Goal: Task Accomplishment & Management: Manage account settings

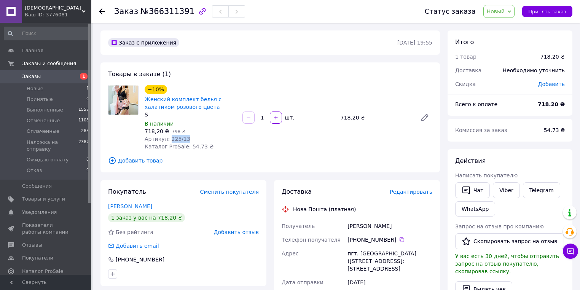
drag, startPoint x: 167, startPoint y: 140, endPoint x: 187, endPoint y: 139, distance: 19.8
click at [187, 139] on div "Артикул: 225/13" at bounding box center [191, 139] width 92 height 8
copy span "225/13"
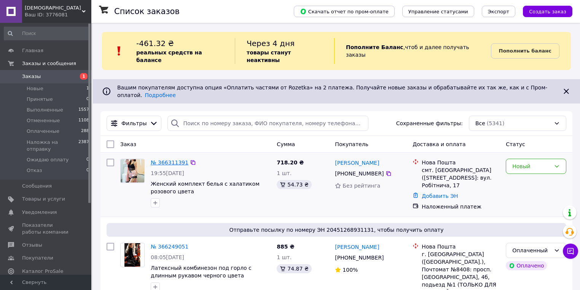
click at [167, 159] on link "№ 366311391" at bounding box center [170, 162] width 38 height 6
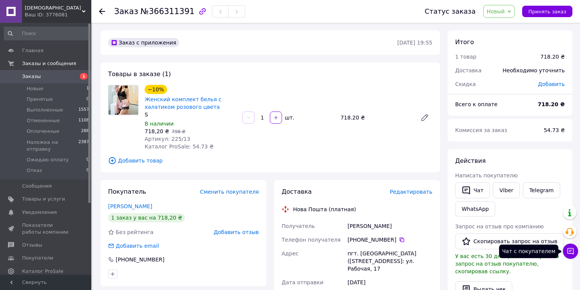
click at [569, 248] on icon at bounding box center [571, 251] width 8 height 8
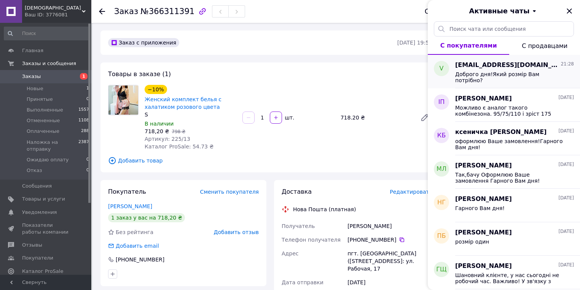
click at [534, 79] on div "Доброго дня!Який розмір Вам потрібно?" at bounding box center [509, 77] width 108 height 12
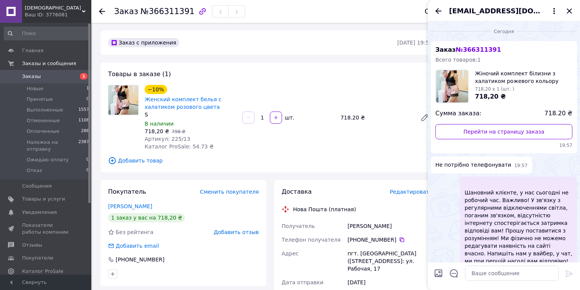
scroll to position [68, 0]
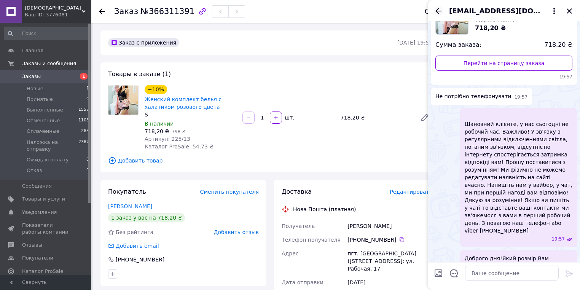
click at [438, 8] on icon "Назад" at bounding box center [438, 10] width 9 height 9
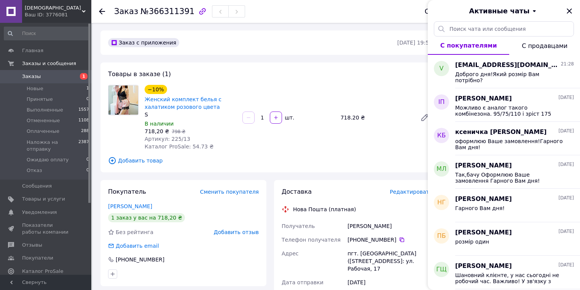
drag, startPoint x: 572, startPoint y: 8, endPoint x: 570, endPoint y: 0, distance: 8.6
click at [571, 11] on icon "Закрыть" at bounding box center [569, 10] width 9 height 9
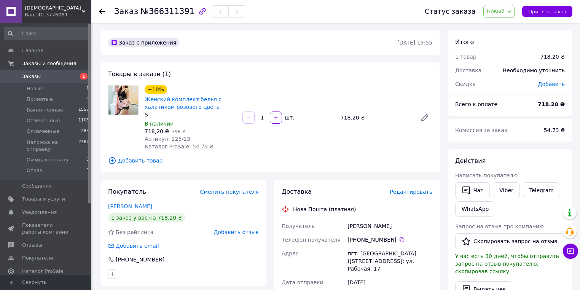
click at [506, 2] on div "Статус заказа Новый Принят Выполнен Отменен Оплаченный Наложка на отправку Ожид…" at bounding box center [490, 11] width 163 height 23
click at [505, 10] on span "Новый" at bounding box center [496, 11] width 18 height 6
click at [508, 71] on li "Наложка на отправку" at bounding box center [516, 72] width 65 height 11
click at [371, 225] on div "[PERSON_NAME]" at bounding box center [390, 226] width 88 height 14
click at [370, 225] on div "[PERSON_NAME]" at bounding box center [390, 226] width 88 height 14
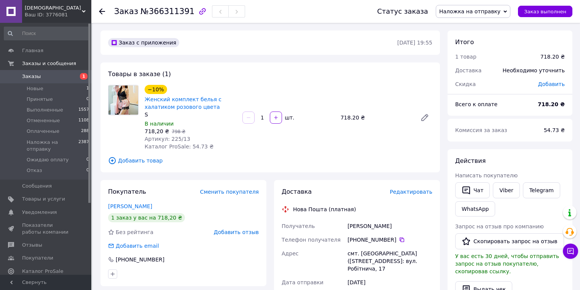
click at [370, 225] on div "[PERSON_NAME]" at bounding box center [390, 226] width 88 height 14
click at [367, 229] on div "[PERSON_NAME]" at bounding box center [390, 226] width 88 height 14
click at [366, 229] on div "[PERSON_NAME]" at bounding box center [390, 226] width 88 height 14
copy div "[PERSON_NAME]"
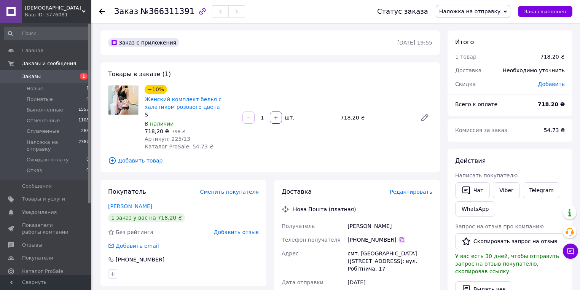
click at [399, 240] on icon at bounding box center [402, 240] width 6 height 6
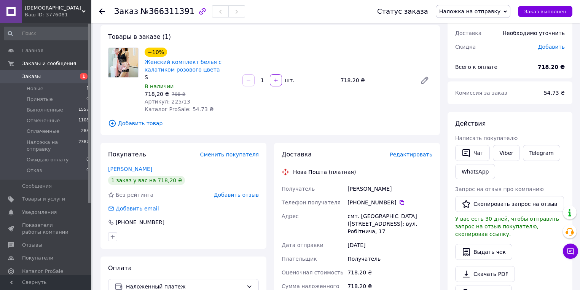
scroll to position [91, 0]
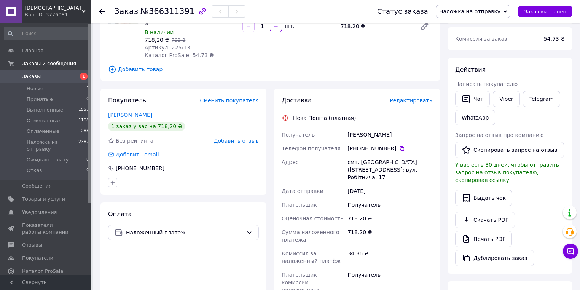
drag, startPoint x: 282, startPoint y: 133, endPoint x: 387, endPoint y: 178, distance: 114.5
click at [387, 178] on div "Получатель [PERSON_NAME] Телефон получателя [PHONE_NUMBER]   [GEOGRAPHIC_DATA] …" at bounding box center [357, 216] width 154 height 177
copy div "Получатель [PERSON_NAME] Телефон получателя [PHONE_NUMBER]   [GEOGRAPHIC_DATA] …"
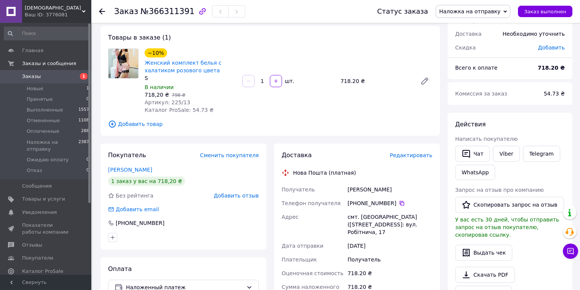
scroll to position [30, 0]
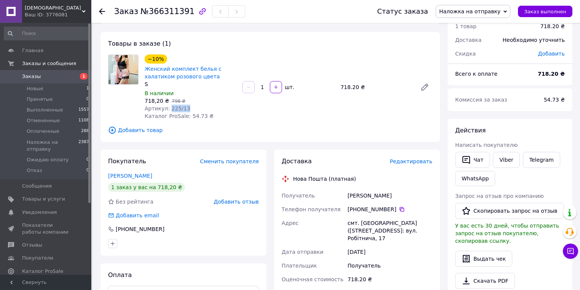
drag, startPoint x: 166, startPoint y: 108, endPoint x: 190, endPoint y: 110, distance: 24.0
click at [190, 110] on div "Артикул: 225/13" at bounding box center [191, 109] width 92 height 8
copy span "225/13"
click at [50, 75] on span "Заказы" at bounding box center [46, 76] width 48 height 7
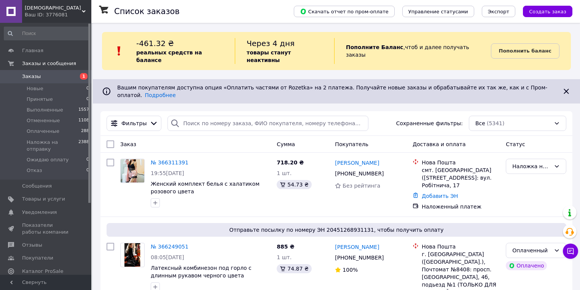
click at [57, 77] on span "Заказы" at bounding box center [46, 76] width 48 height 7
click at [115, 197] on div at bounding box center [111, 185] width 14 height 58
click at [28, 242] on span "Отзывы" at bounding box center [32, 245] width 20 height 7
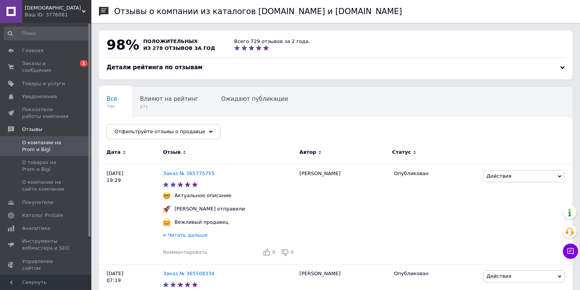
click at [53, 14] on div "Ваш ID: 3776081" at bounding box center [58, 14] width 67 height 7
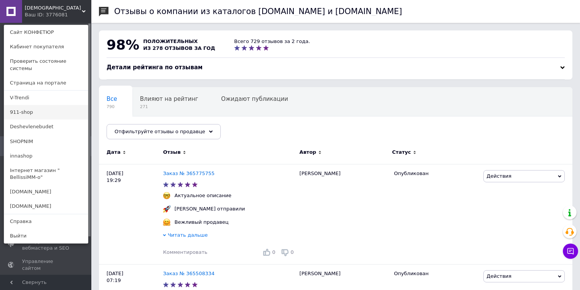
click at [27, 105] on link "911-shop" at bounding box center [46, 112] width 84 height 14
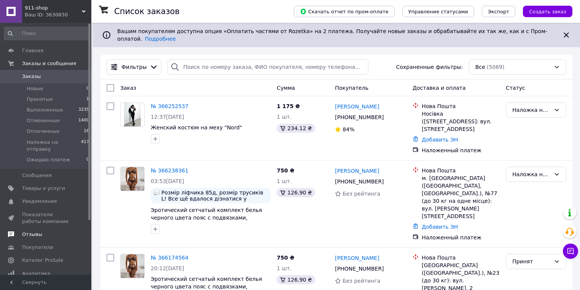
click at [29, 231] on span "Отзывы" at bounding box center [32, 234] width 20 height 7
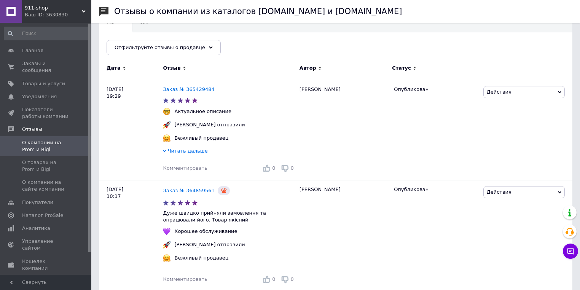
scroll to position [30, 0]
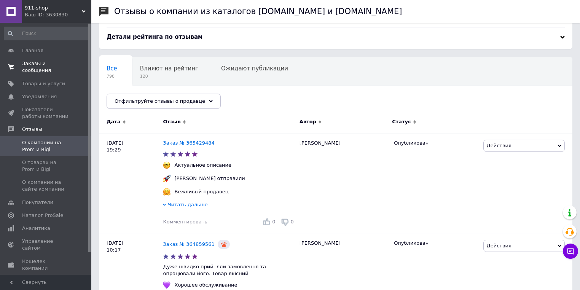
click at [41, 65] on span "Заказы и сообщения" at bounding box center [46, 67] width 48 height 14
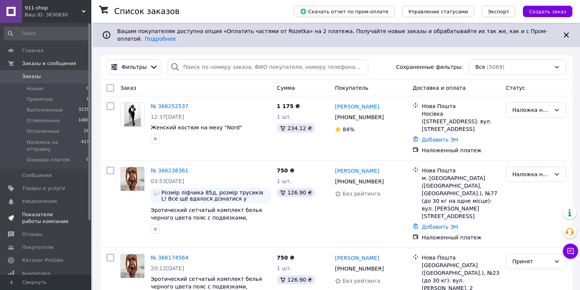
click at [45, 211] on span "Показатели работы компании" at bounding box center [46, 218] width 48 height 14
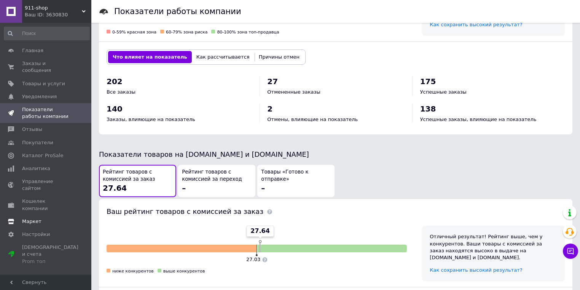
scroll to position [152, 0]
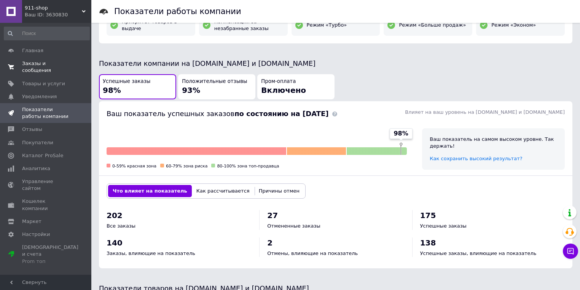
click at [33, 62] on span "Заказы и сообщения" at bounding box center [46, 67] width 48 height 14
